Goal: Information Seeking & Learning: Check status

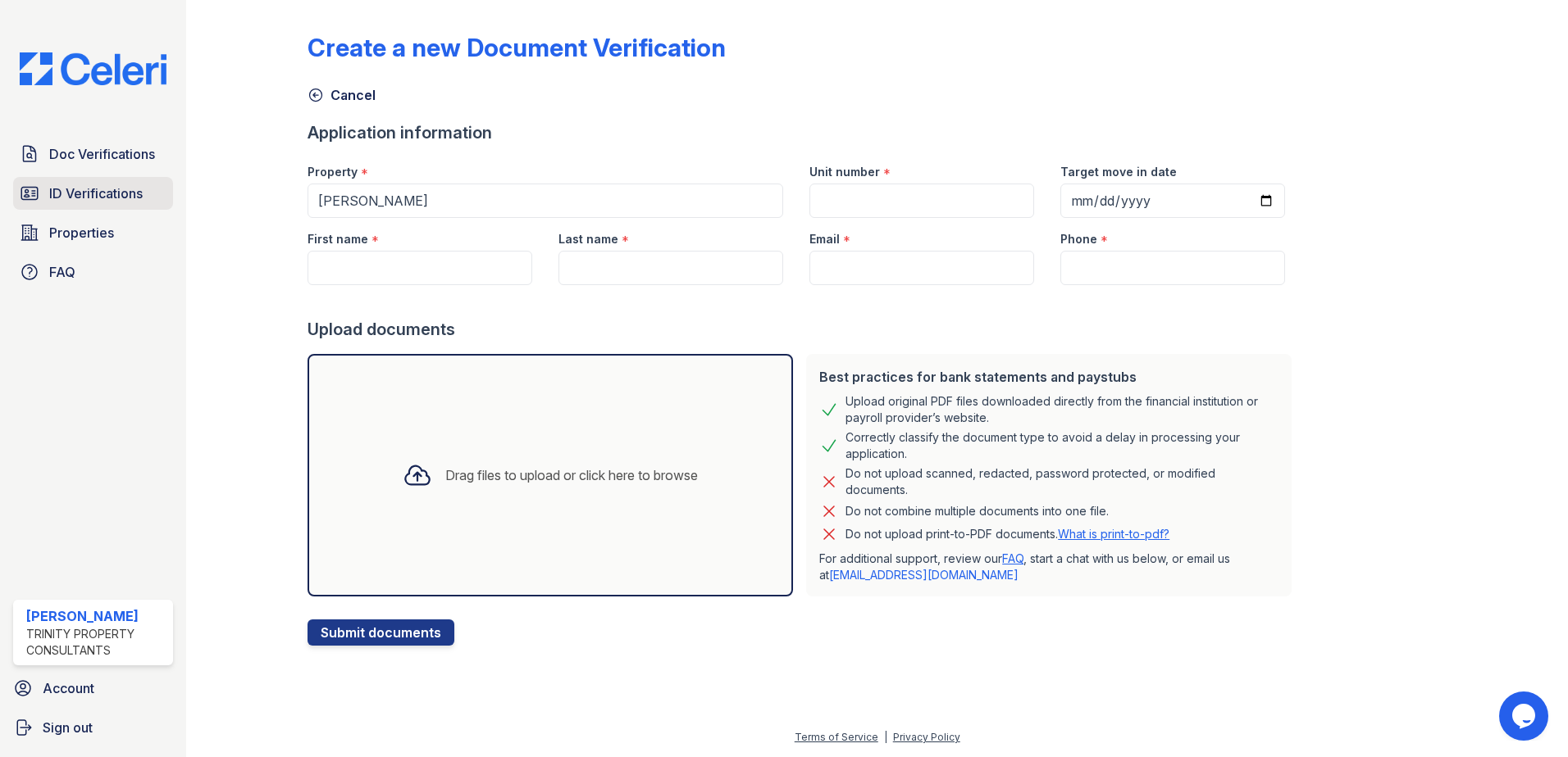
click at [107, 194] on span "ID Verifications" at bounding box center [95, 193] width 94 height 20
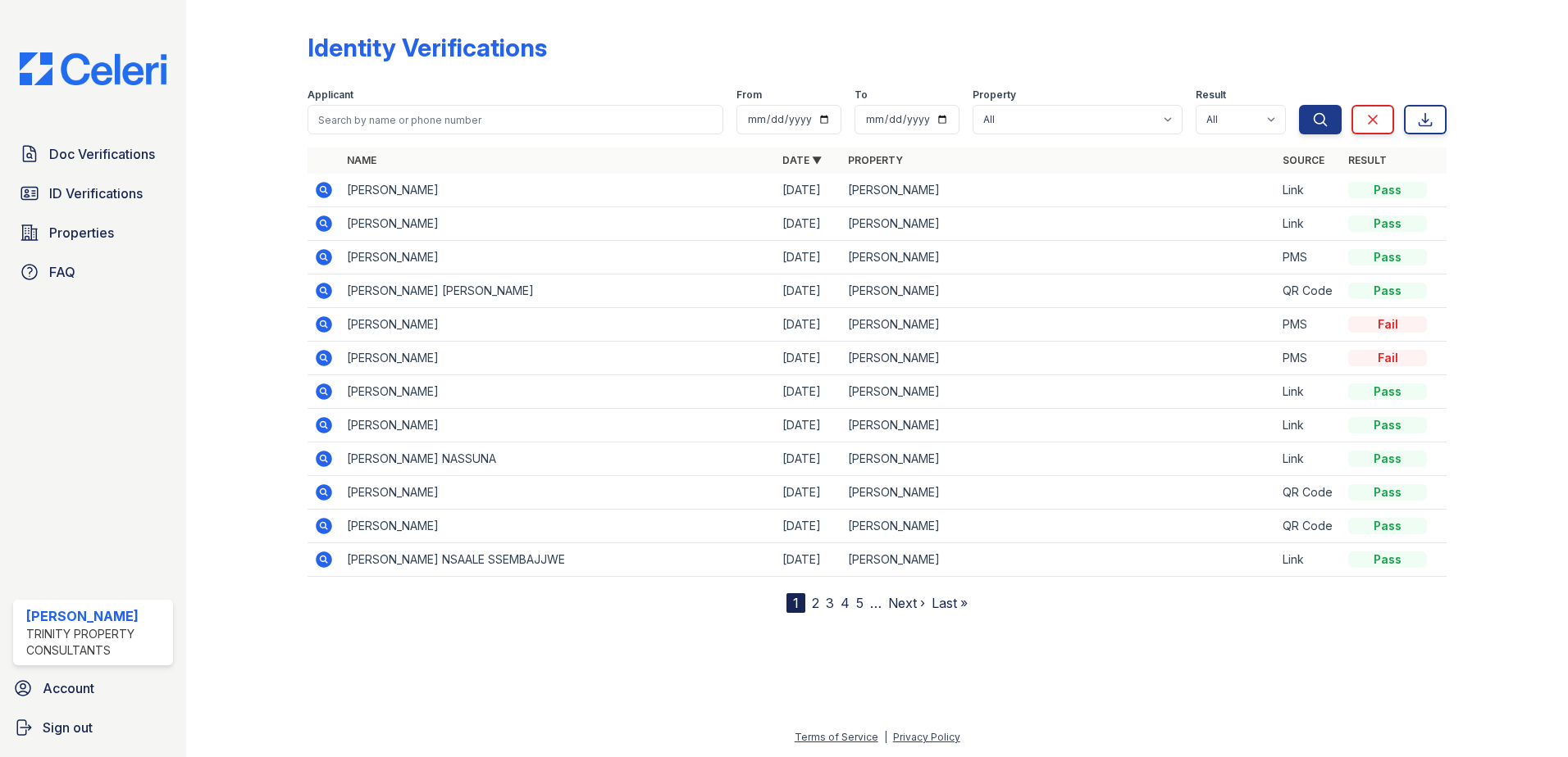
click at [622, 606] on div "Name Date ▼ Property Source Result [PERSON_NAME] [DATE] [PERSON_NAME] Link Pass…" at bounding box center [877, 380] width 1139 height 465
click at [361, 128] on input "search" at bounding box center [515, 120] width 416 height 30
type input "ismail"
click at [1299, 105] on button "Search" at bounding box center [1320, 120] width 42 height 30
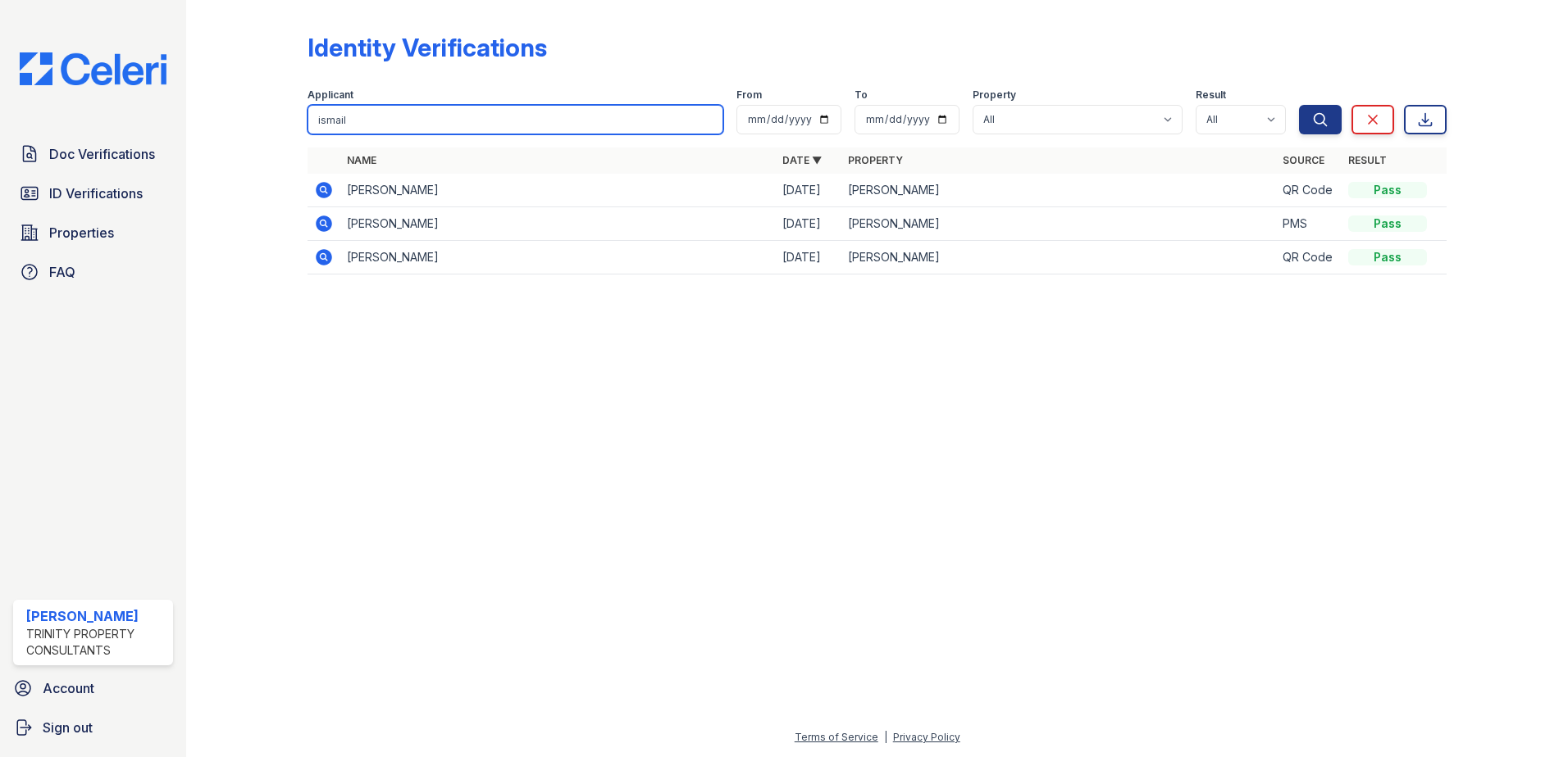
drag, startPoint x: 351, startPoint y: 121, endPoint x: 180, endPoint y: 124, distance: 171.0
click at [180, 124] on div "Doc Verifications ID Verifications Properties FAQ [PERSON_NAME] Trinity Propert…" at bounding box center [784, 378] width 1568 height 757
type input "[PERSON_NAME]"
click at [1299, 105] on button "Search" at bounding box center [1320, 120] width 42 height 30
drag, startPoint x: 380, startPoint y: 118, endPoint x: 166, endPoint y: 124, distance: 214.1
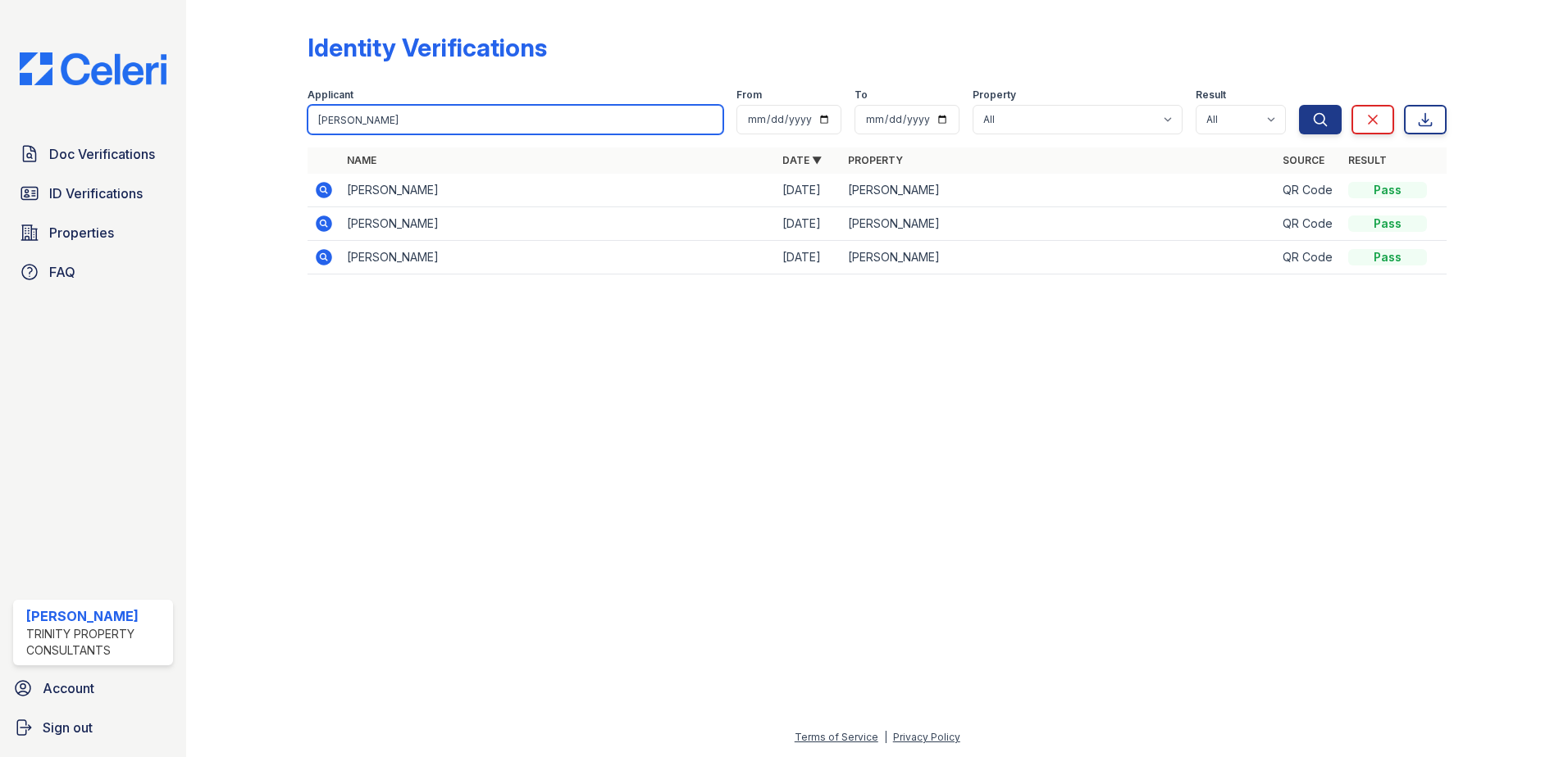
click at [167, 124] on div "Doc Verifications ID Verifications Properties FAQ [PERSON_NAME] Trinity Propert…" at bounding box center [784, 378] width 1568 height 757
type input "veysel"
click at [1299, 105] on button "Search" at bounding box center [1320, 120] width 42 height 30
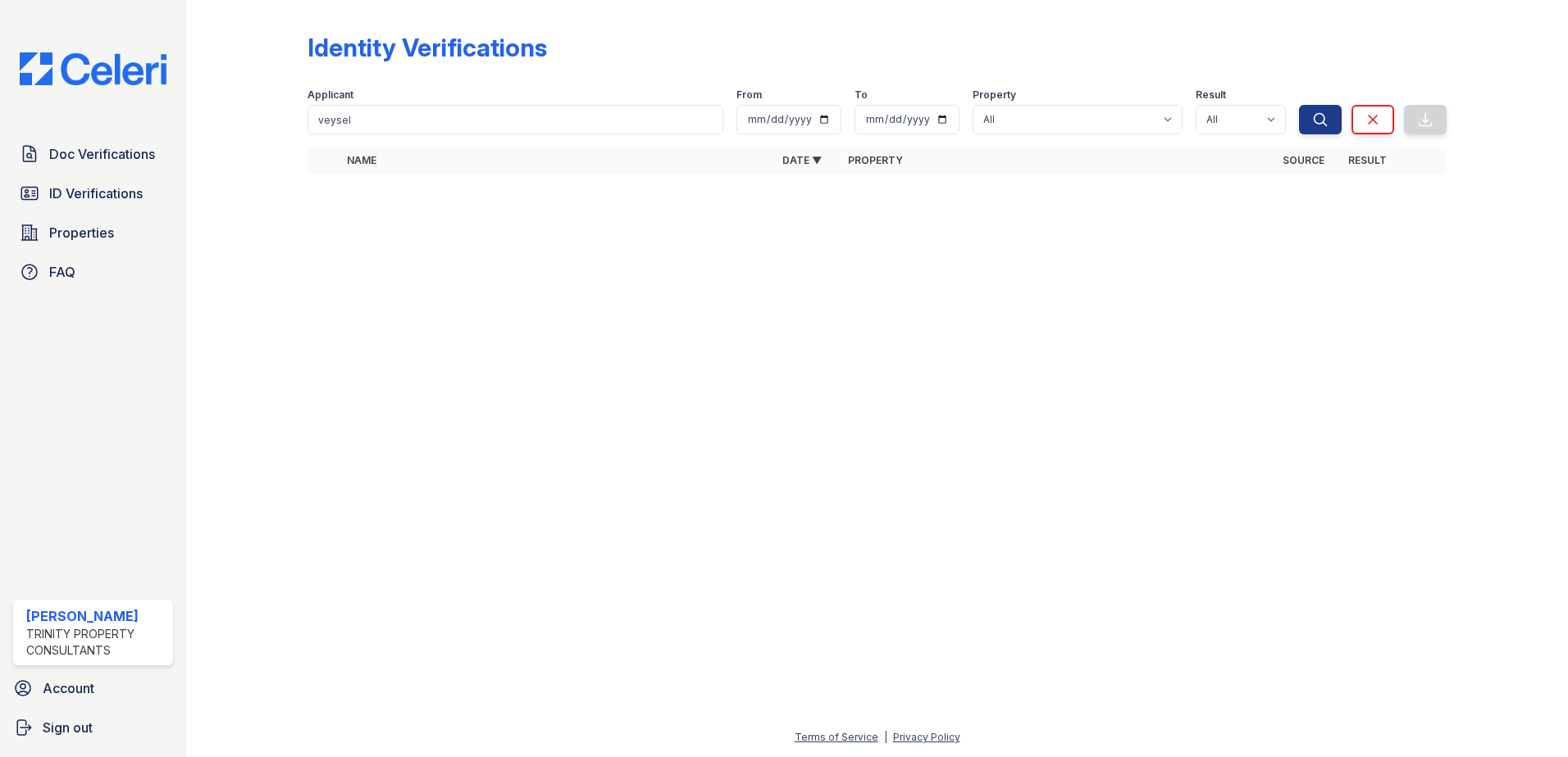
drag, startPoint x: 1222, startPoint y: 520, endPoint x: 1419, endPoint y: 502, distance: 197.8
click at [1222, 519] on div at bounding box center [877, 472] width 1329 height 512
click at [90, 163] on span "Doc Verifications" at bounding box center [102, 154] width 106 height 20
